Goal: Information Seeking & Learning: Understand process/instructions

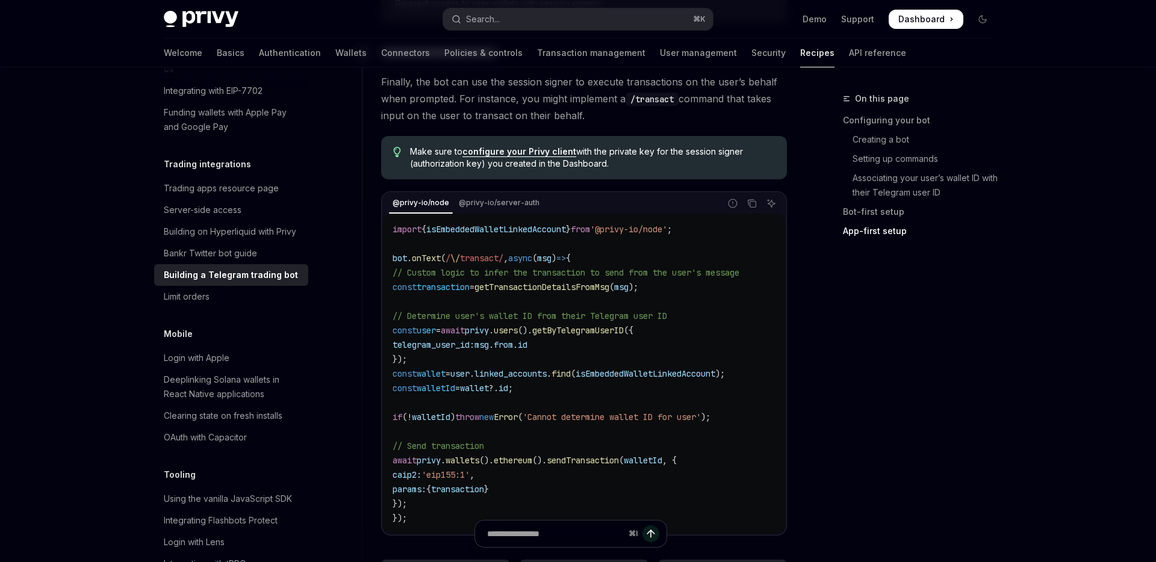
scroll to position [2734, 0]
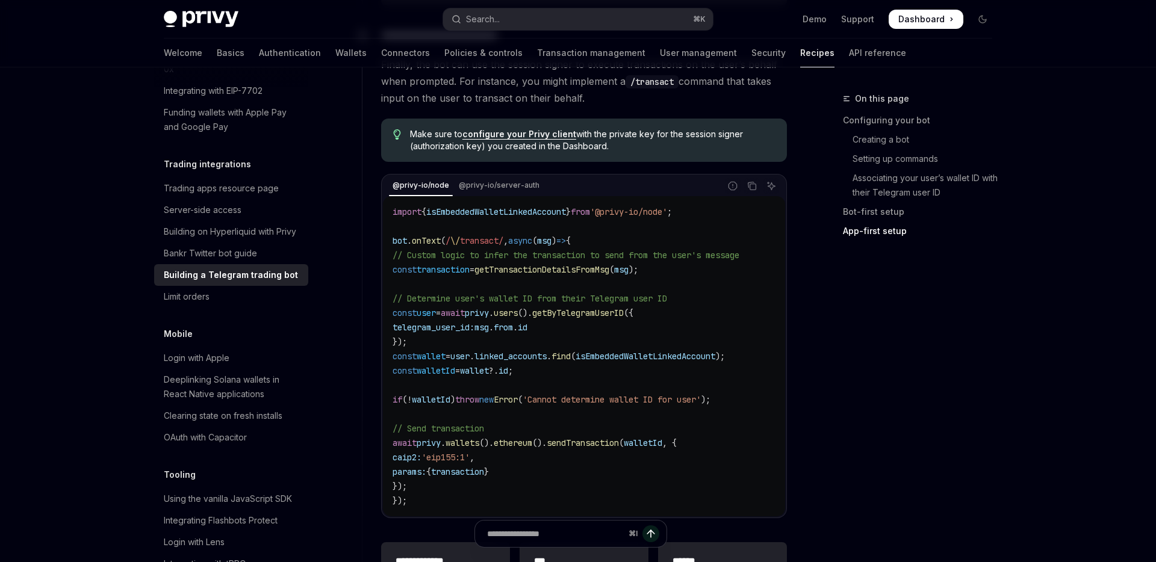
click at [588, 293] on span "// Determine user's wallet ID from their Telegram user ID" at bounding box center [530, 298] width 275 height 11
drag, startPoint x: 509, startPoint y: 306, endPoint x: 689, endPoint y: 300, distance: 179.5
click at [689, 300] on code "import { isEmbeddedWalletLinkedAccount } from '@privy-io/node' ; bot . onText (…" at bounding box center [584, 356] width 383 height 303
click at [580, 323] on code "import { isEmbeddedWalletLinkedAccount } from '@privy-io/node' ; bot . onText (…" at bounding box center [584, 356] width 383 height 303
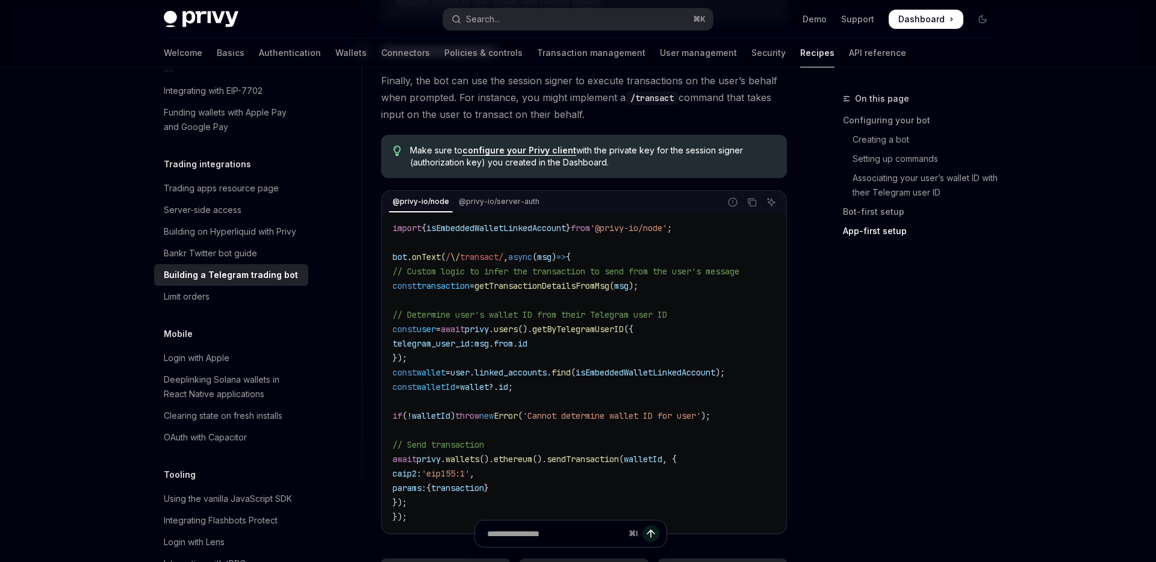
scroll to position [2718, 0]
click at [591, 324] on span "getByTelegramUserID" at bounding box center [578, 329] width 92 height 11
drag, startPoint x: 511, startPoint y: 278, endPoint x: 700, endPoint y: 275, distance: 189.1
click at [701, 276] on code "import { isEmbeddedWalletLinkedAccount } from '@privy-io/node' ; bot . onText (…" at bounding box center [584, 373] width 383 height 303
click at [557, 314] on code "import { isEmbeddedWalletLinkedAccount } from '@privy-io/node' ; bot . onText (…" at bounding box center [584, 373] width 383 height 303
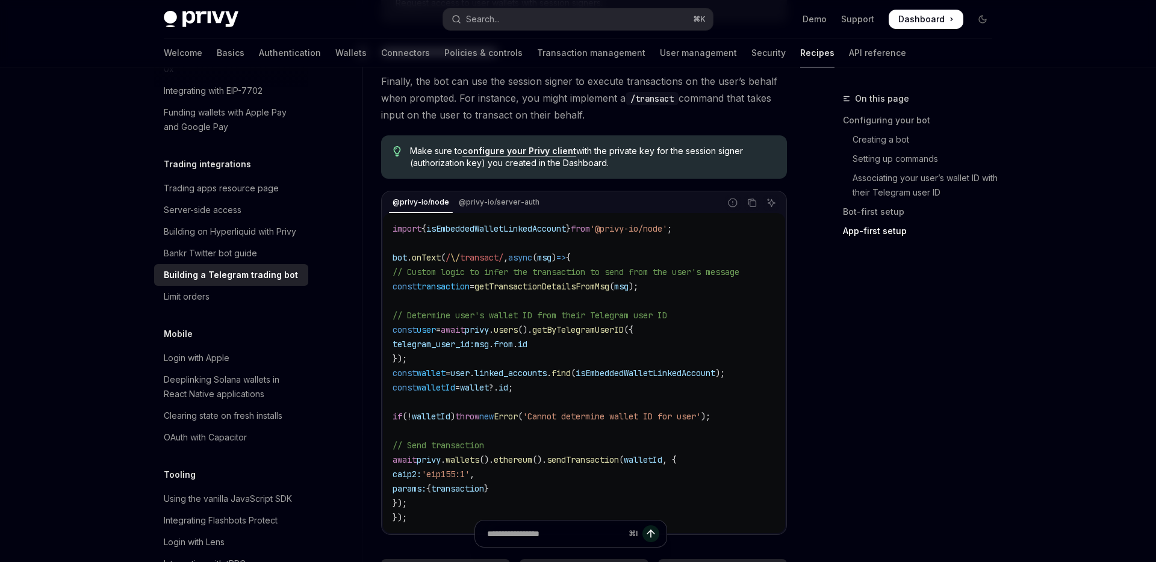
click at [433, 352] on code "import { isEmbeddedWalletLinkedAccount } from '@privy-io/node' ; bot . onText (…" at bounding box center [584, 373] width 383 height 303
click at [436, 514] on code "import { isEmbeddedWalletLinkedAccount } from '@privy-io/node' ; bot . onText (…" at bounding box center [584, 373] width 383 height 303
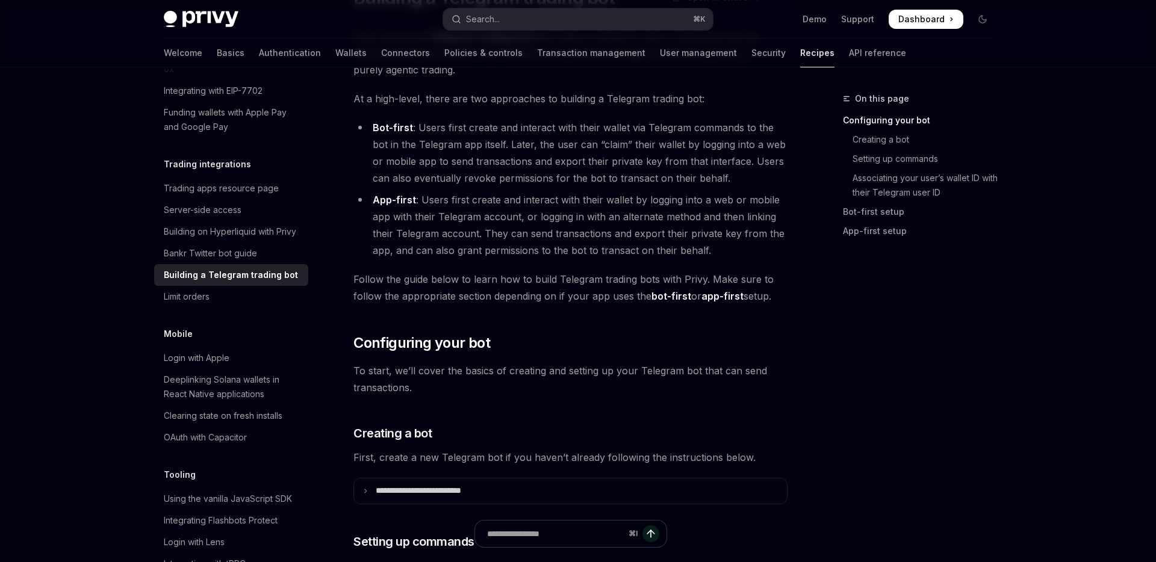
scroll to position [0, 0]
